Goal: Check status: Check status

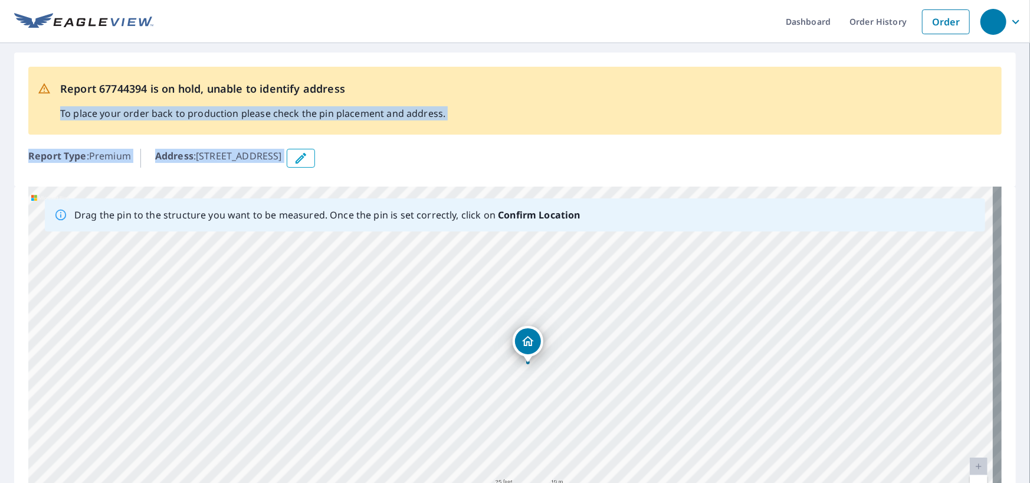
drag, startPoint x: 574, startPoint y: 157, endPoint x: 568, endPoint y: 67, distance: 90.5
click at [568, 67] on div "Report 67744394 is on hold, unable to identify address To place your order back…" at bounding box center [515, 120] width 1002 height 134
click at [541, 159] on div "Address : [STREET_ADDRESS]" at bounding box center [578, 158] width 847 height 19
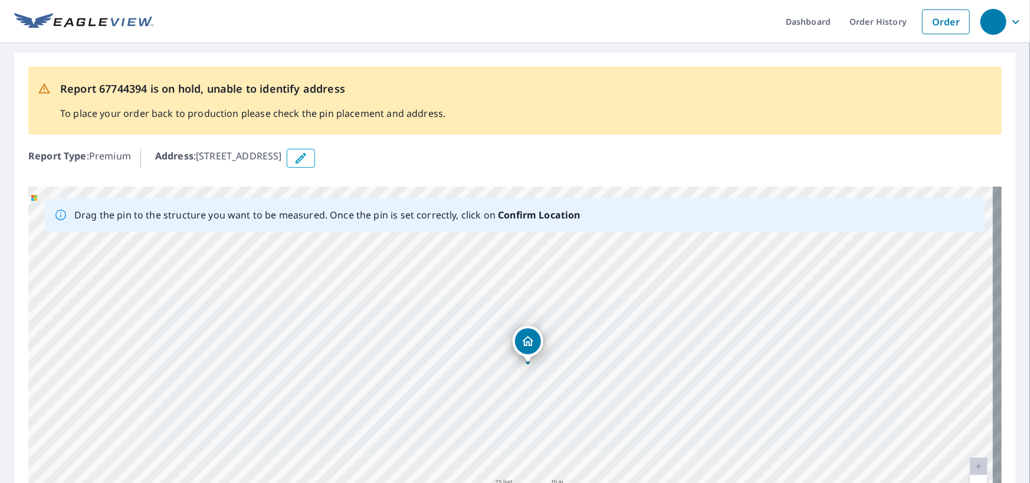
scroll to position [127, 0]
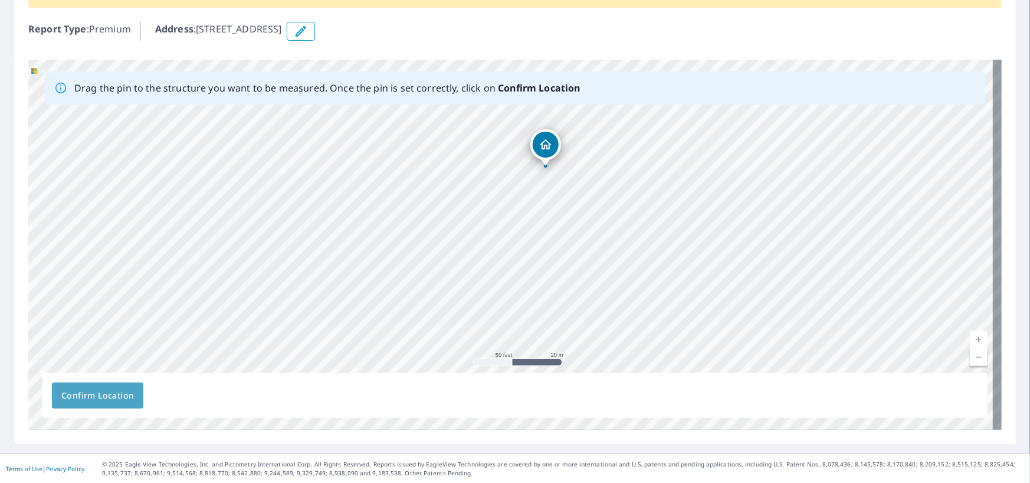
click at [112, 398] on span "Confirm Location" at bounding box center [97, 395] width 73 height 15
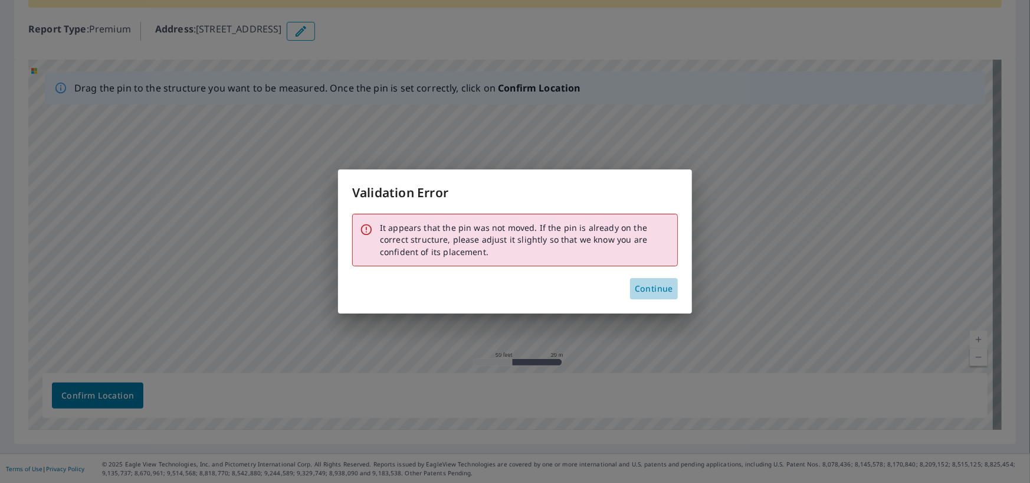
click at [652, 290] on span "Continue" at bounding box center [654, 288] width 38 height 15
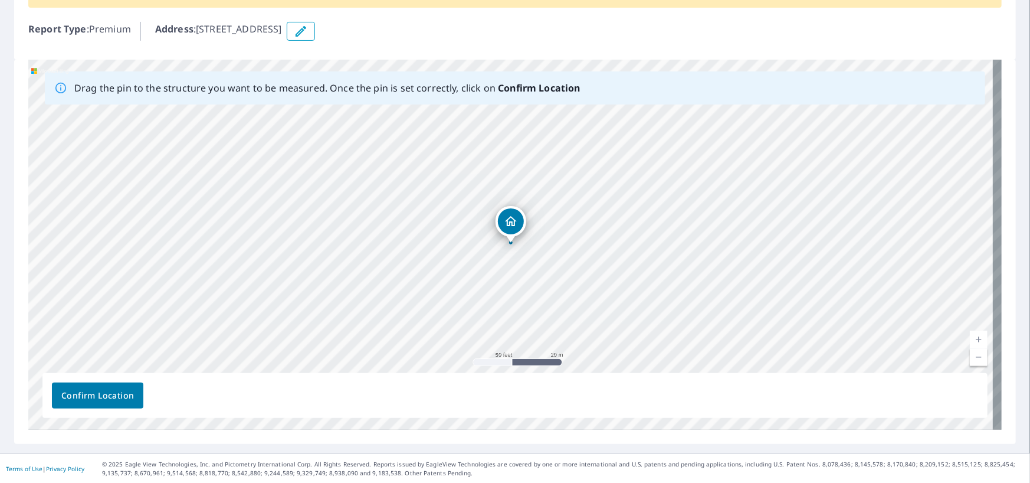
click at [508, 235] on div "[STREET_ADDRESS]" at bounding box center [511, 221] width 31 height 31
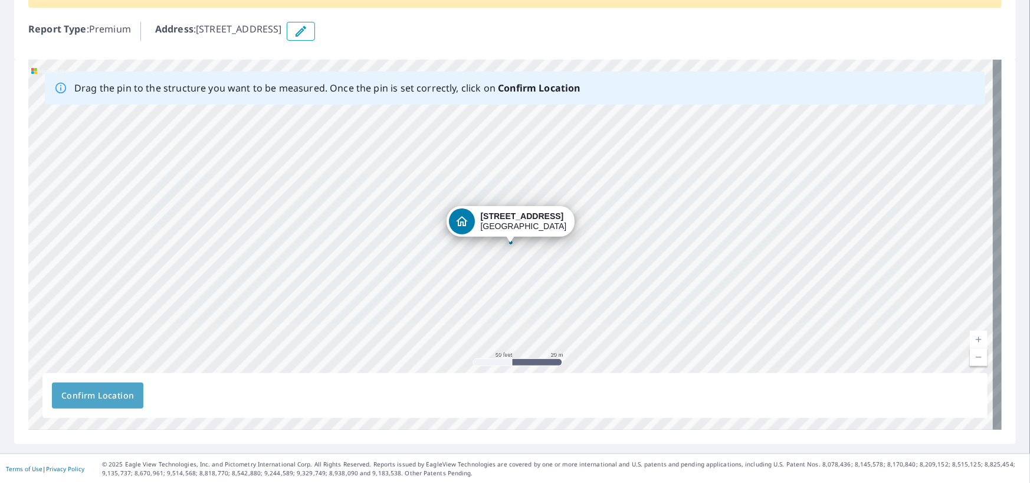
click at [110, 395] on span "Confirm Location" at bounding box center [97, 395] width 73 height 15
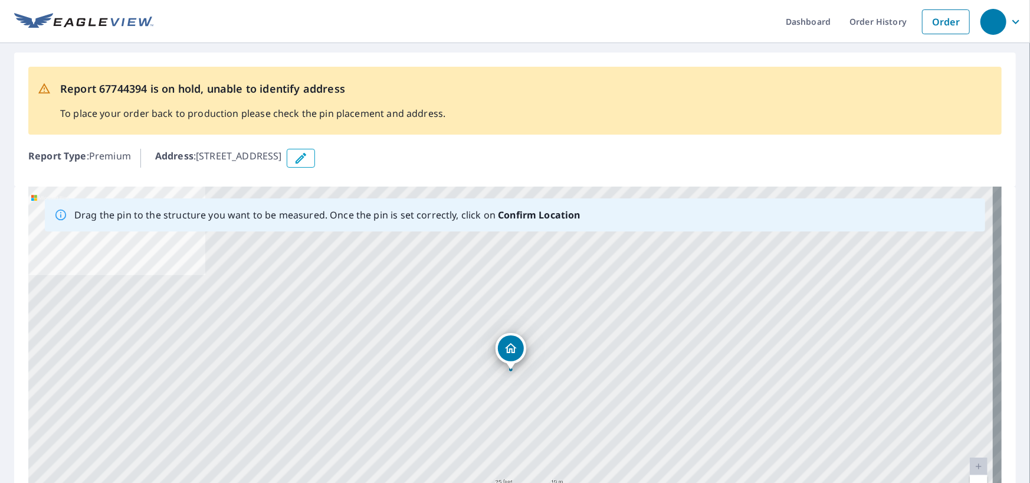
scroll to position [118, 0]
